Goal: Task Accomplishment & Management: Complete application form

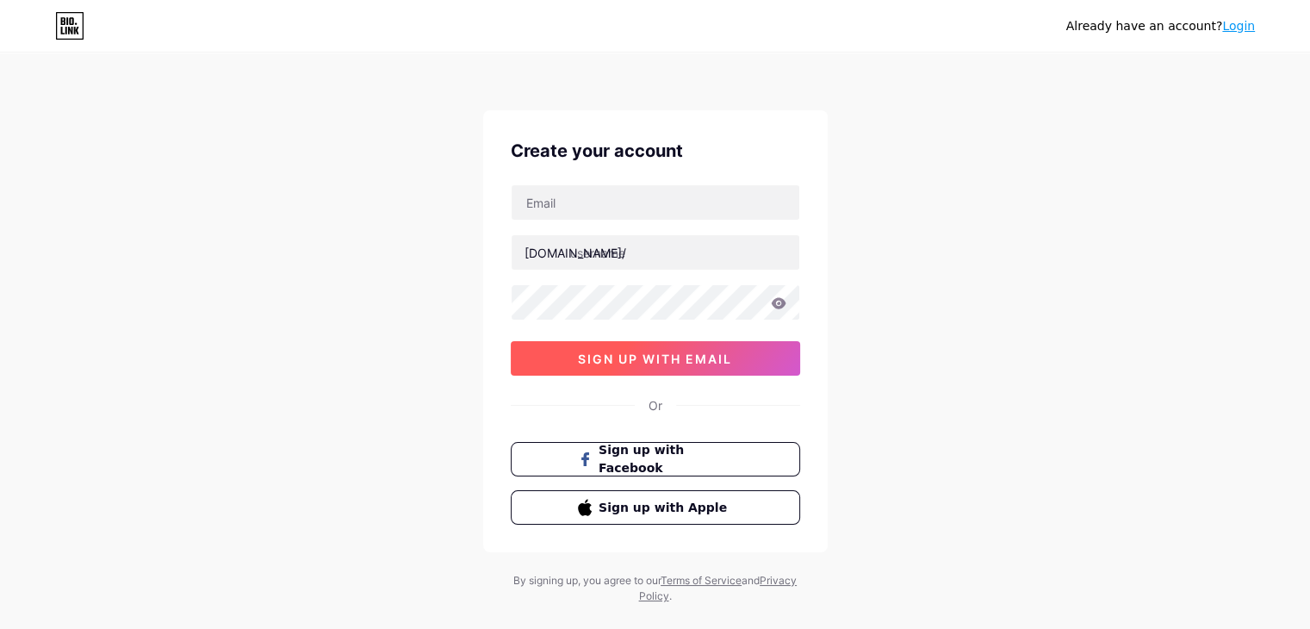
click at [665, 357] on span "sign up with email" at bounding box center [655, 359] width 154 height 15
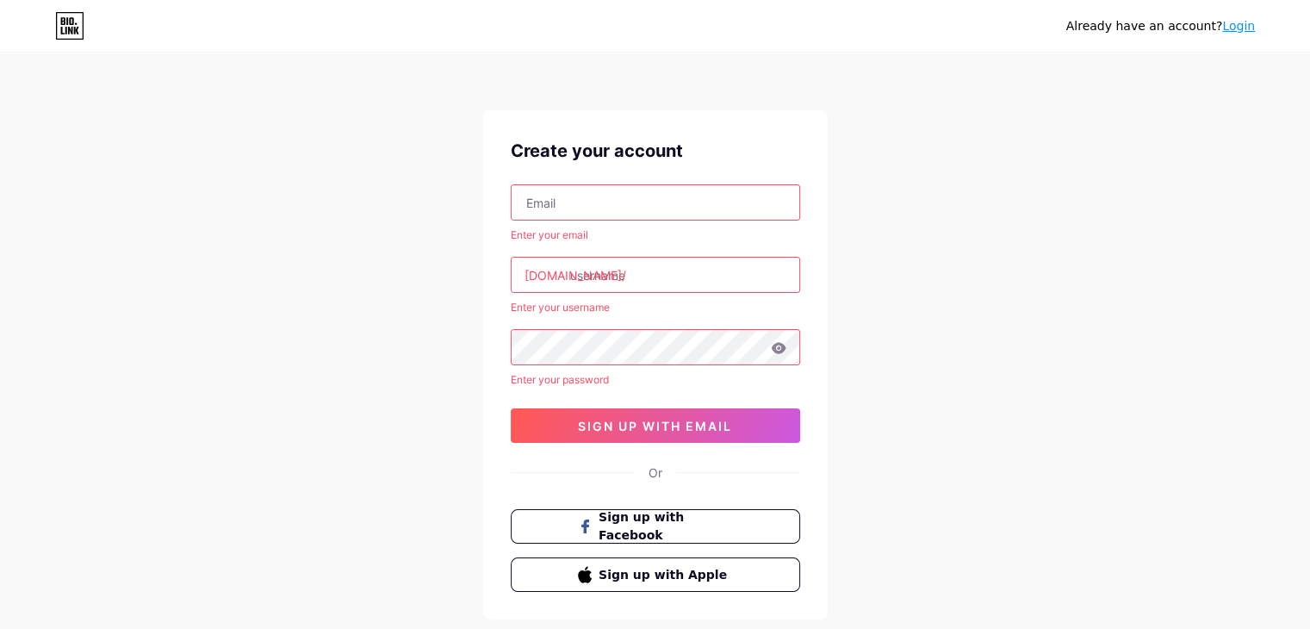
click at [569, 199] on input "text" at bounding box center [656, 202] width 288 height 34
click at [527, 206] on input "text" at bounding box center [656, 202] width 288 height 34
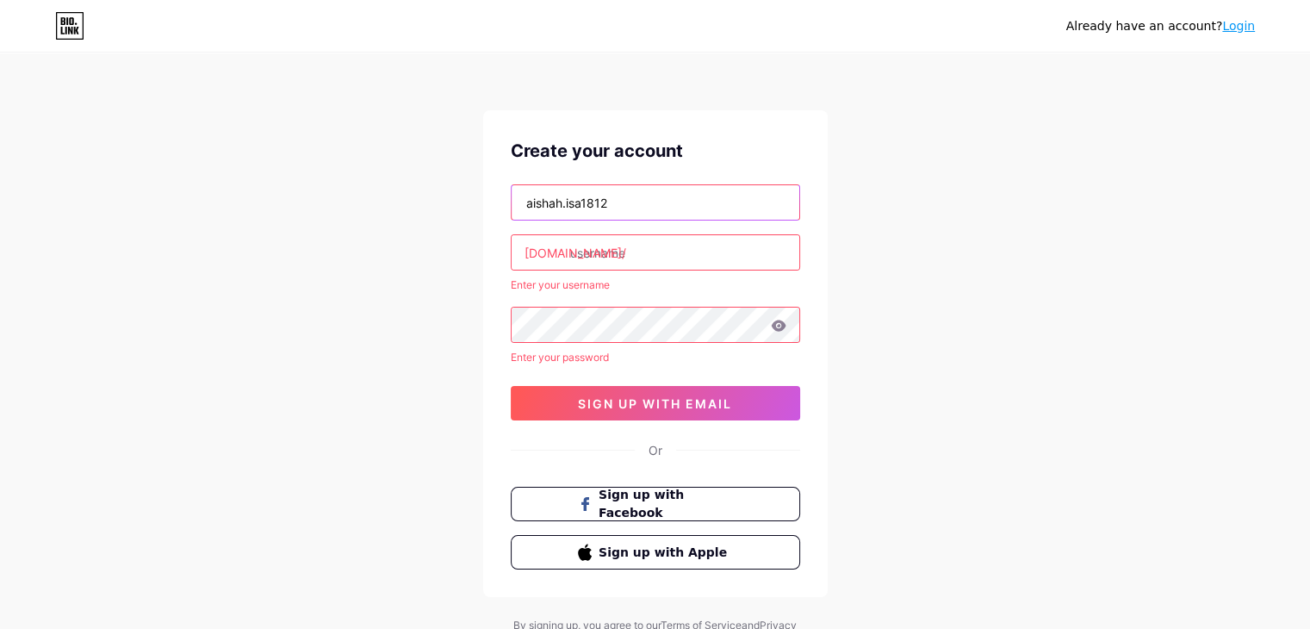
type input "[EMAIL_ADDRESS][DOMAIN_NAME]"
click at [623, 256] on input "text" at bounding box center [656, 252] width 288 height 34
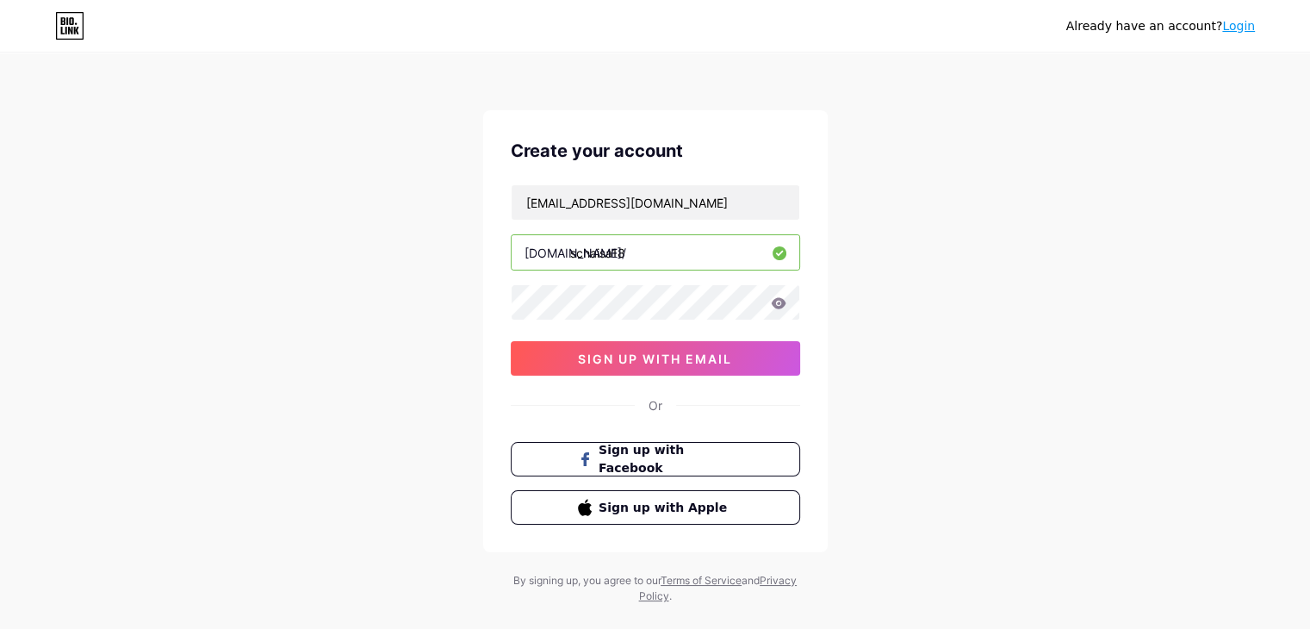
type input "schaisa18"
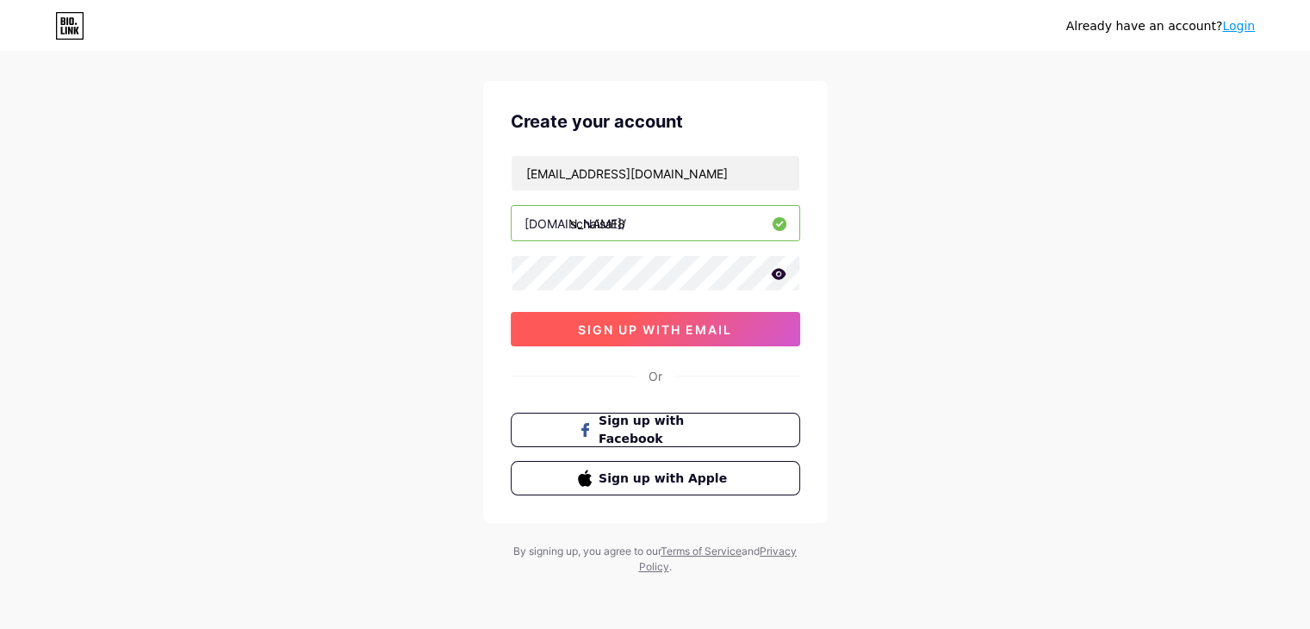
click at [689, 326] on span "sign up with email" at bounding box center [655, 329] width 154 height 15
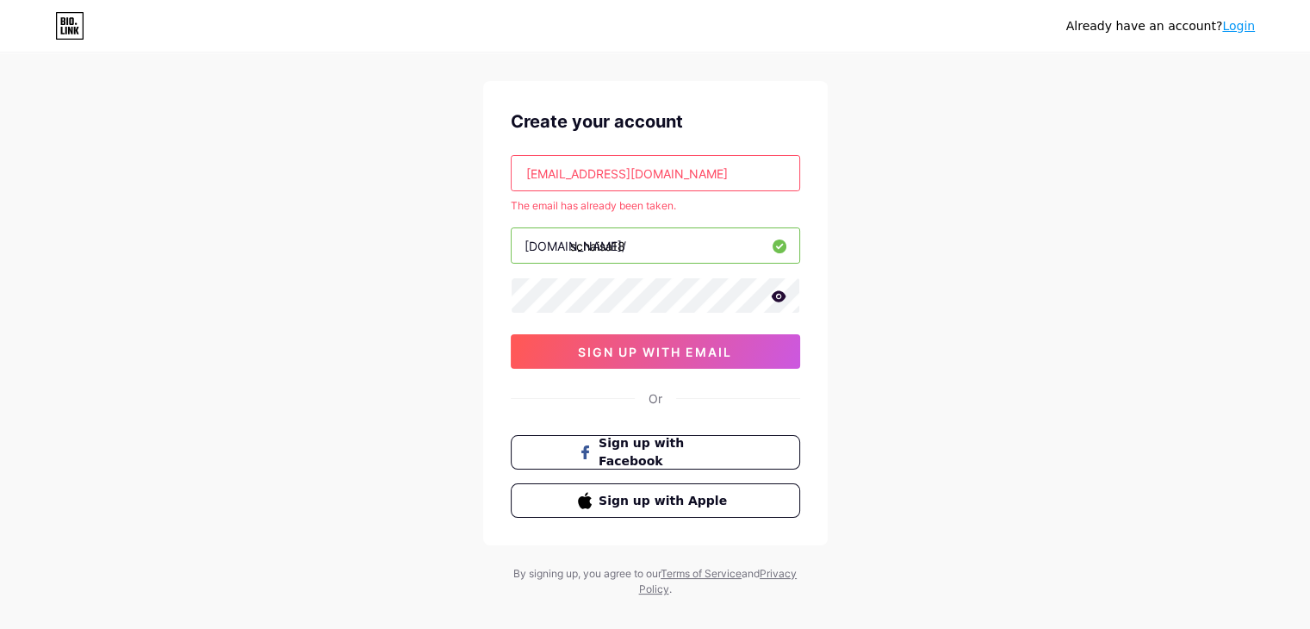
click at [1230, 27] on link "Login" at bounding box center [1239, 26] width 33 height 14
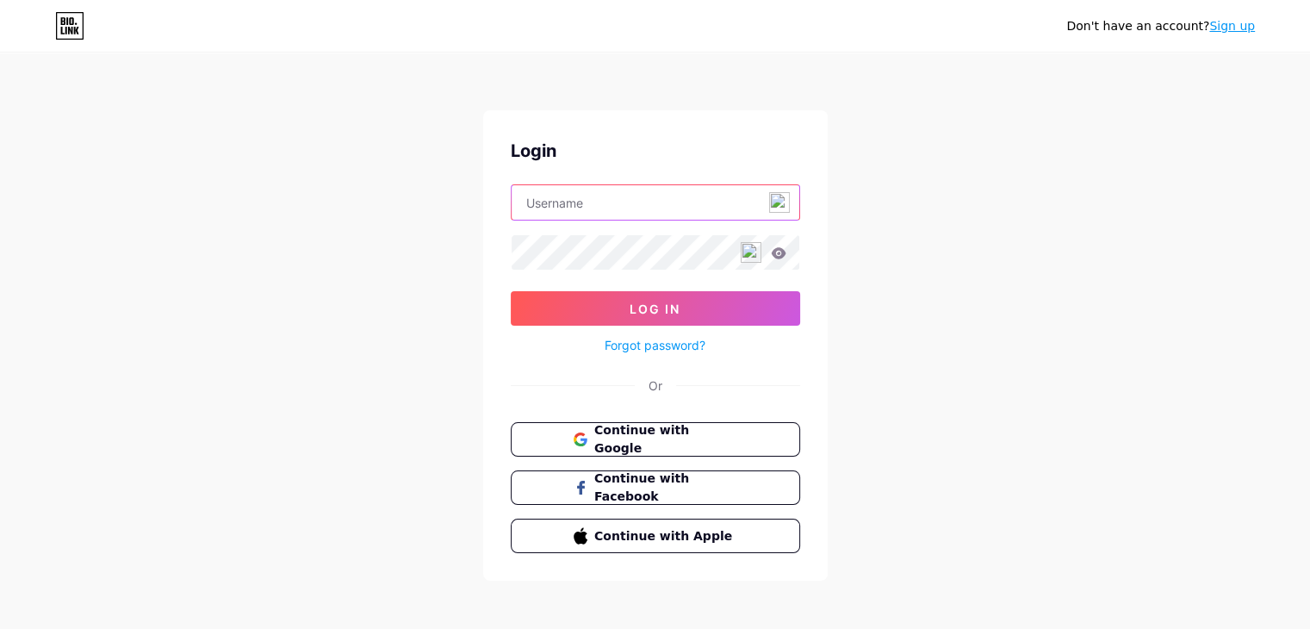
click at [563, 204] on input "text" at bounding box center [656, 202] width 288 height 34
type input "[EMAIL_ADDRESS][DOMAIN_NAME]"
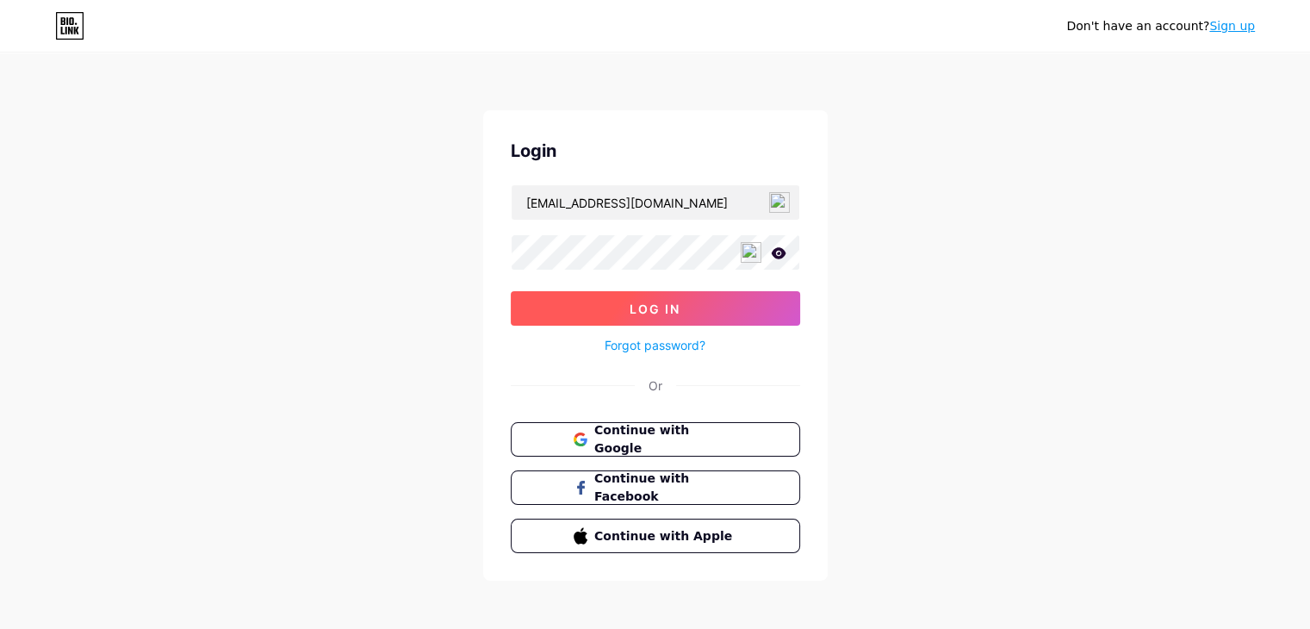
click at [631, 304] on span "Log In" at bounding box center [655, 309] width 51 height 15
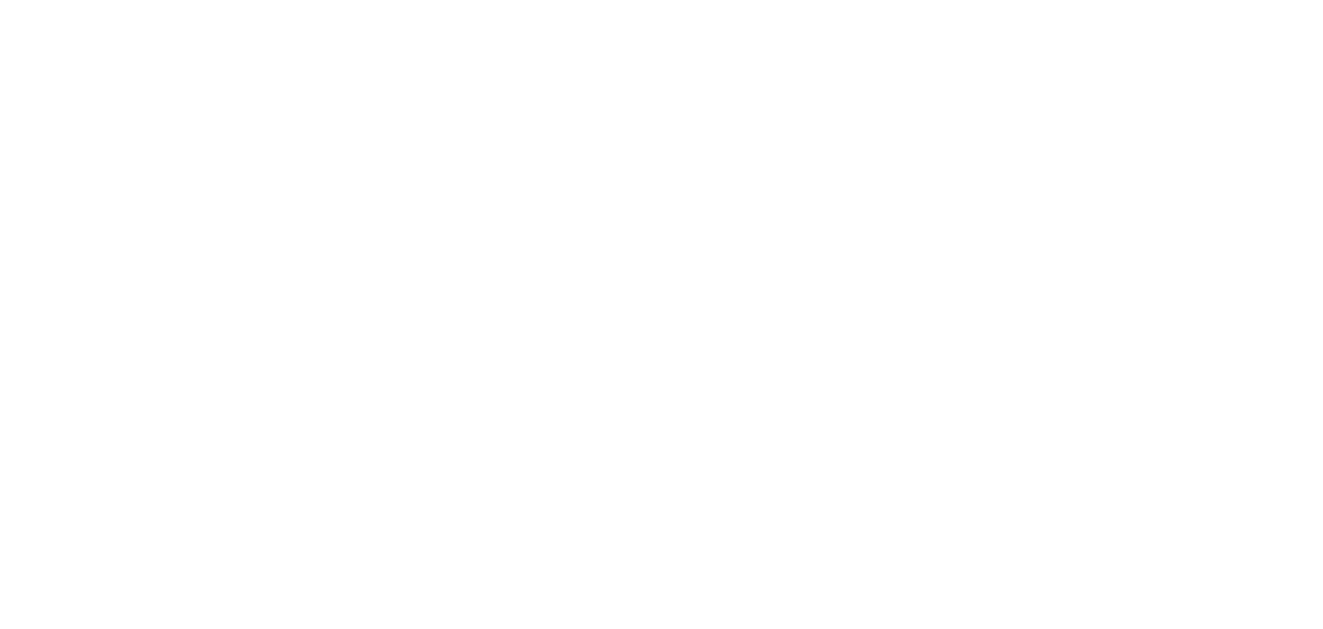
click at [315, 0] on html at bounding box center [661, 0] width 1323 height 0
click at [731, 0] on html at bounding box center [661, 0] width 1323 height 0
drag, startPoint x: 913, startPoint y: 241, endPoint x: 1040, endPoint y: 41, distance: 236.6
click at [917, 0] on html at bounding box center [661, 0] width 1323 height 0
click at [687, 0] on html at bounding box center [661, 0] width 1323 height 0
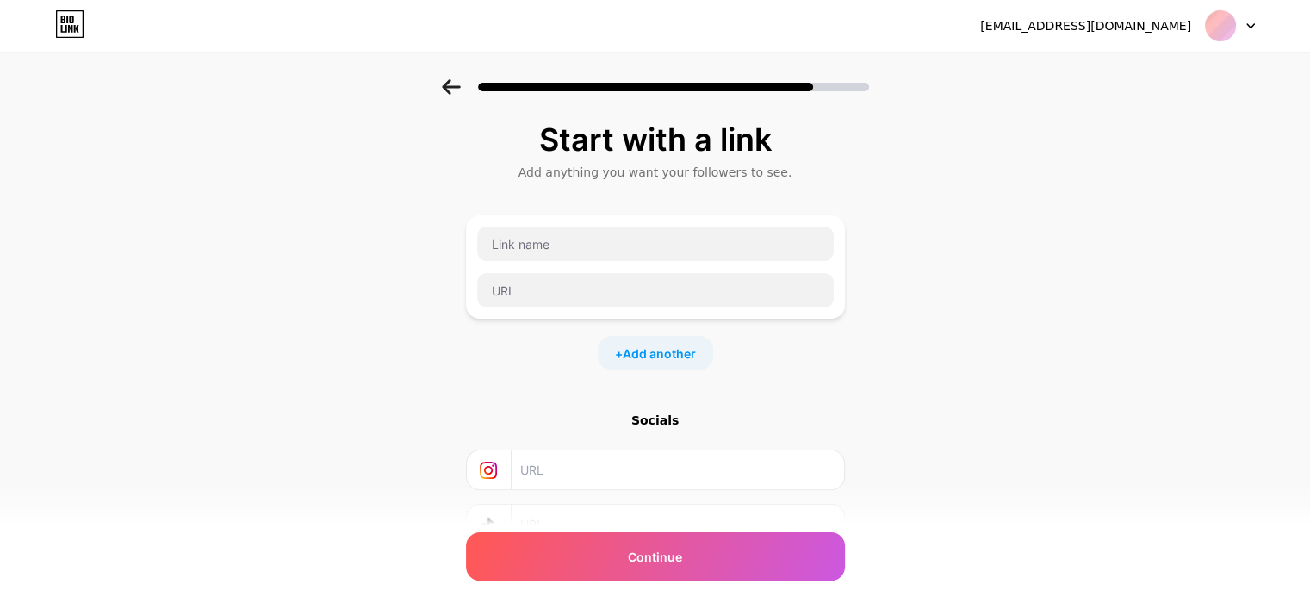
click at [1138, 200] on div "Start with a link Add anything you want your followers to see. + Add another So…" at bounding box center [655, 382] width 1310 height 606
click at [712, 247] on input "text" at bounding box center [655, 244] width 357 height 34
click at [1008, 193] on div "Start with a link Add anything you want your followers to see. + Add another So…" at bounding box center [655, 382] width 1310 height 606
click at [1251, 28] on icon at bounding box center [1251, 26] width 9 height 6
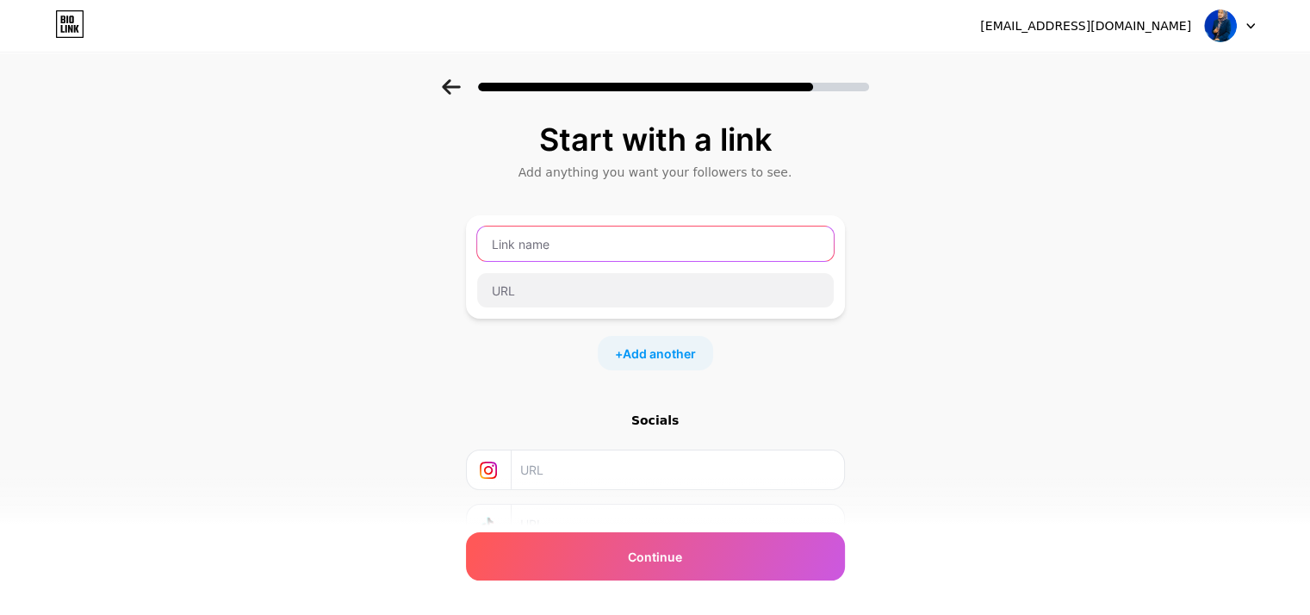
click at [675, 242] on input "text" at bounding box center [655, 244] width 357 height 34
click at [456, 84] on icon at bounding box center [451, 87] width 19 height 16
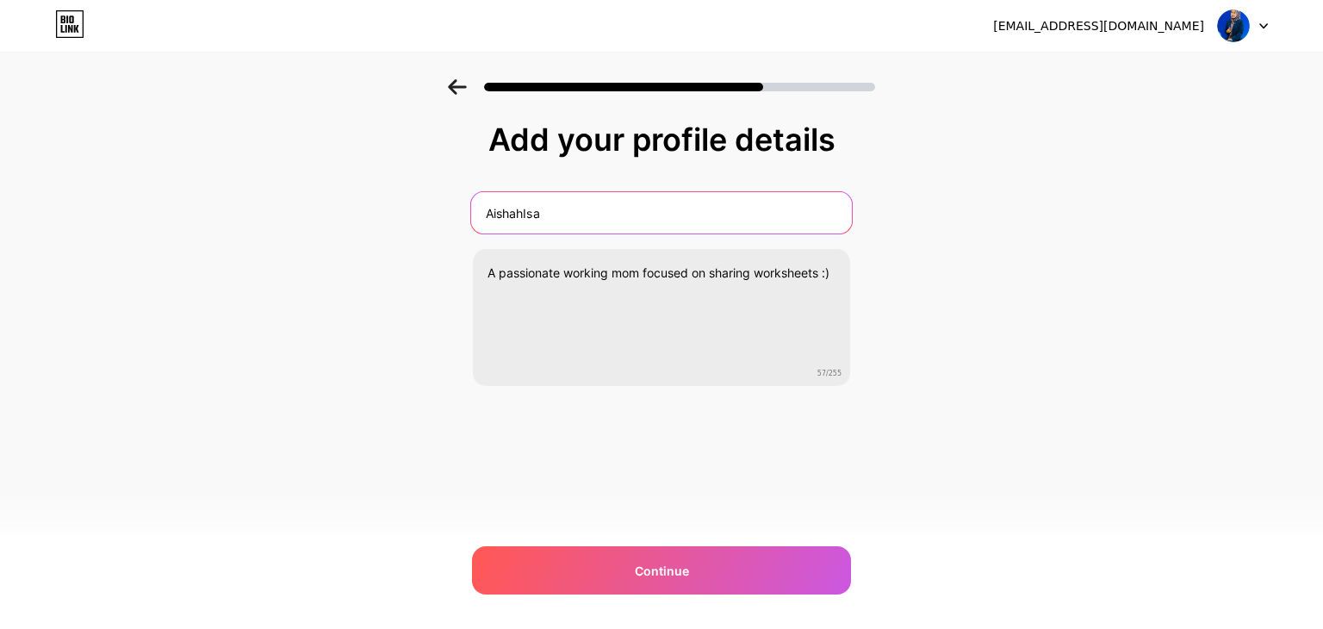
click at [576, 209] on input "AishahIsa" at bounding box center [661, 212] width 381 height 41
type input "AishahIsa"
